Goal: Navigation & Orientation: Find specific page/section

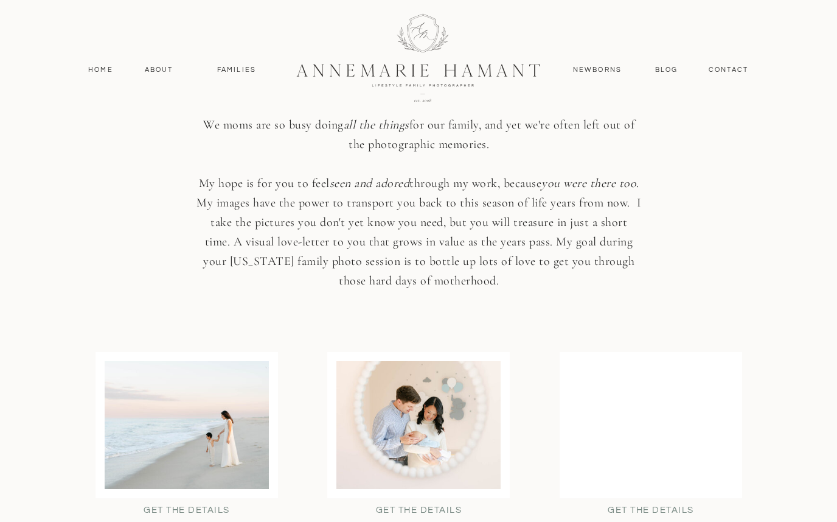
scroll to position [3013, 0]
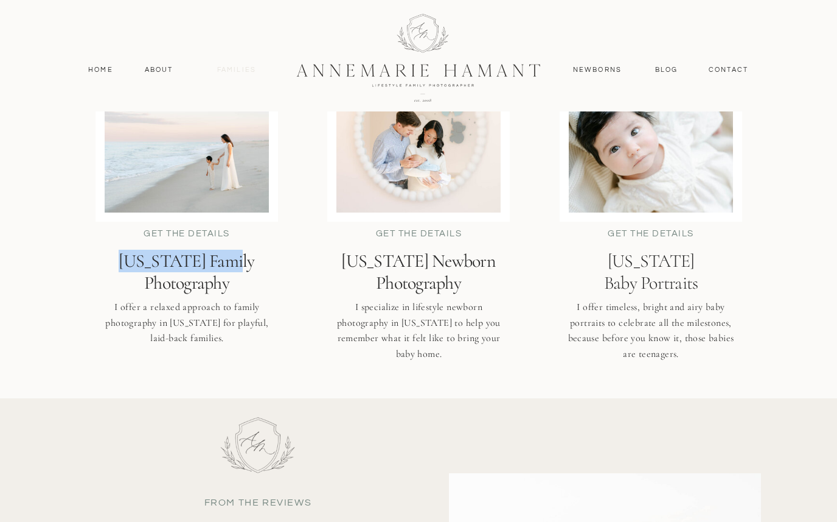
click at [245, 68] on nav "Families" at bounding box center [236, 70] width 55 height 11
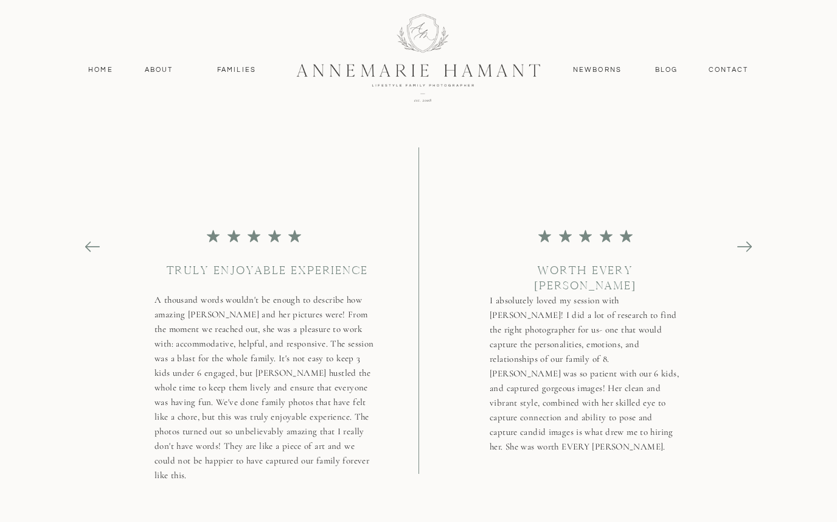
scroll to position [5178, 0]
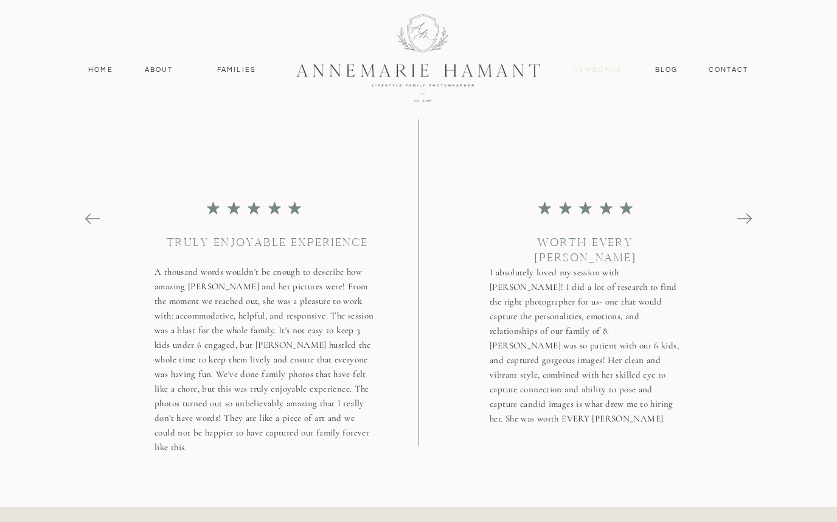
click at [601, 66] on nav "Newborns" at bounding box center [597, 70] width 58 height 11
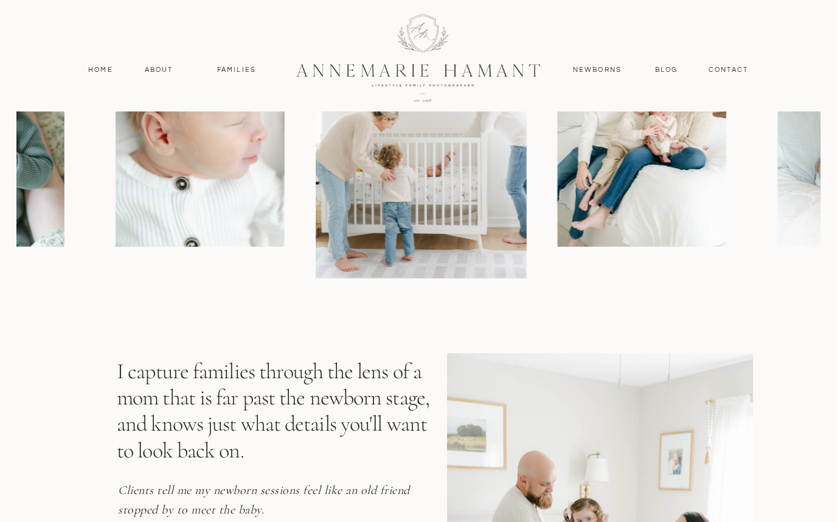
scroll to position [1168, 0]
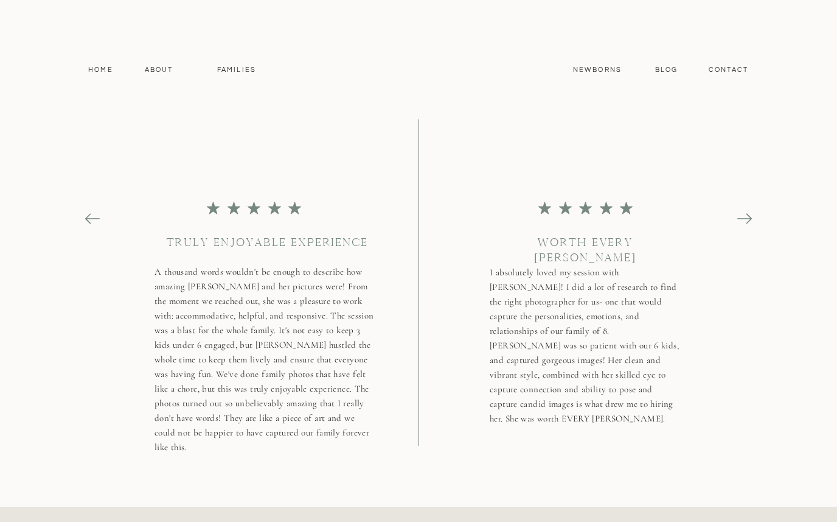
scroll to position [5178, 0]
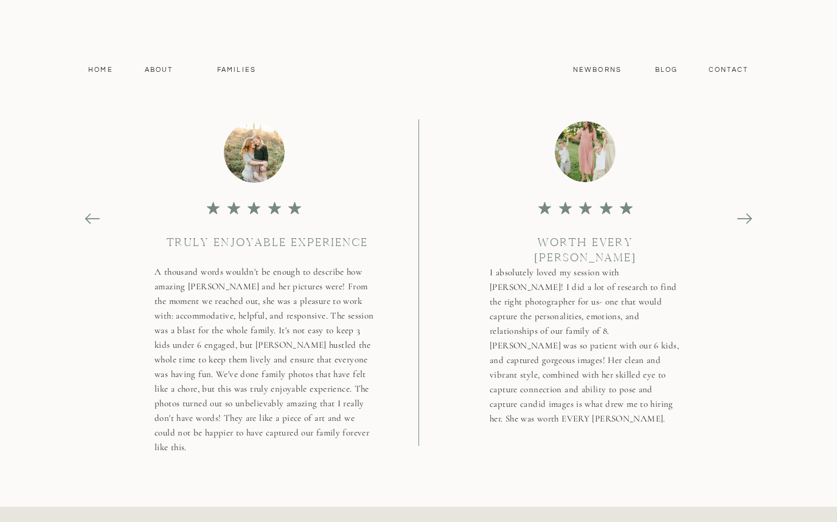
drag, startPoint x: 349, startPoint y: 87, endPoint x: 423, endPoint y: 77, distance: 75.0
click at [424, 68] on div at bounding box center [419, 57] width 326 height 142
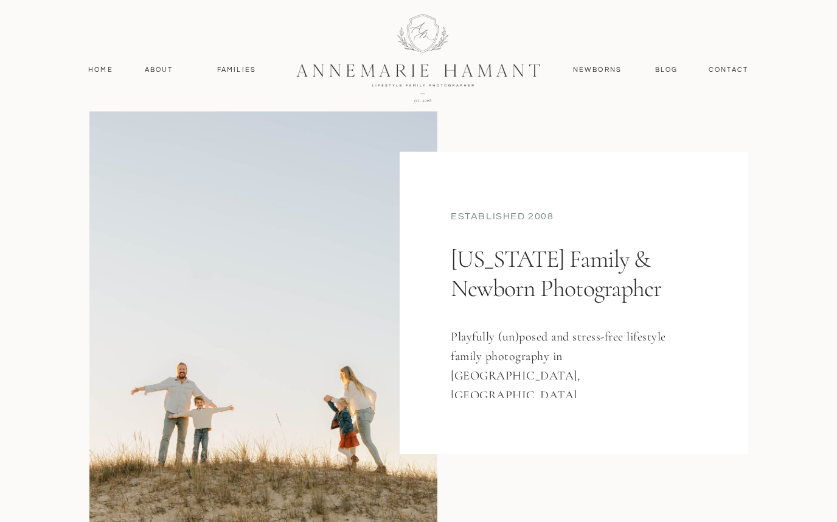
scroll to position [44, 0]
drag, startPoint x: 237, startPoint y: 66, endPoint x: 242, endPoint y: 72, distance: 6.9
click at [237, 66] on nav "Families" at bounding box center [236, 70] width 55 height 11
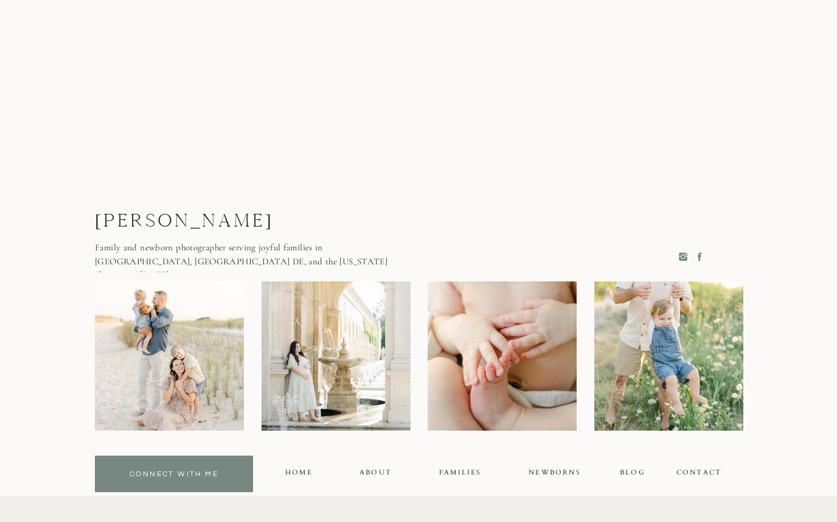
scroll to position [7882, 0]
